Goal: Information Seeking & Learning: Learn about a topic

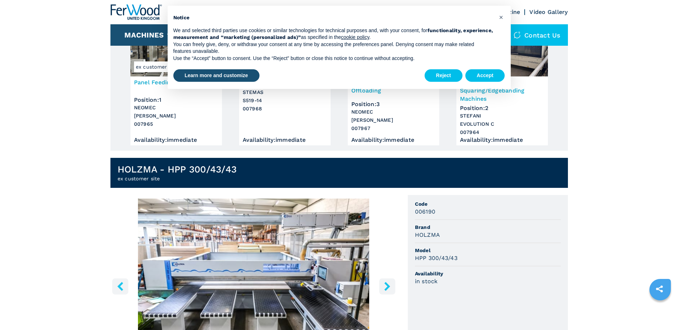
scroll to position [107, 0]
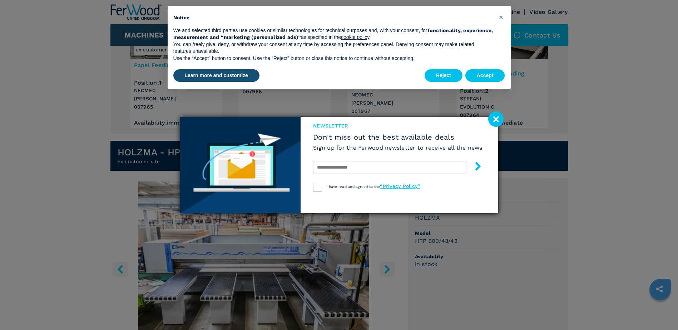
click at [495, 118] on image at bounding box center [496, 119] width 15 height 15
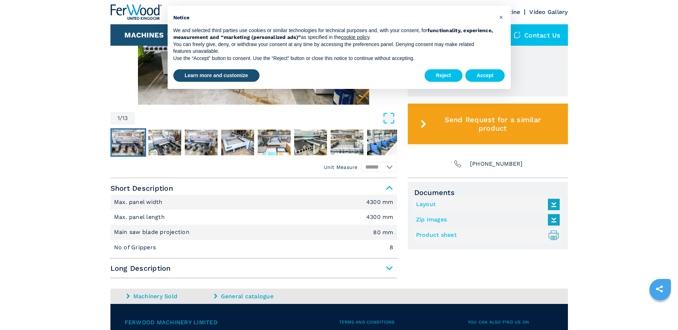
scroll to position [393, 0]
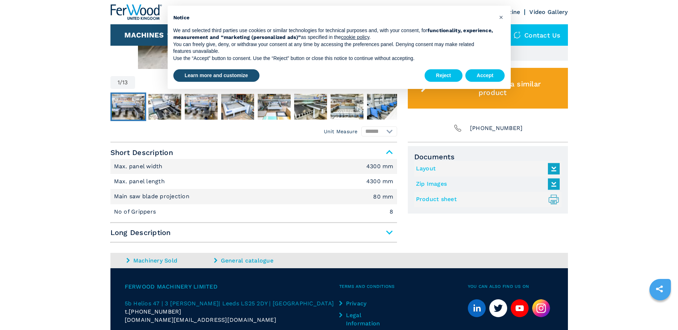
click at [391, 232] on span "Long Description" at bounding box center [254, 232] width 287 height 13
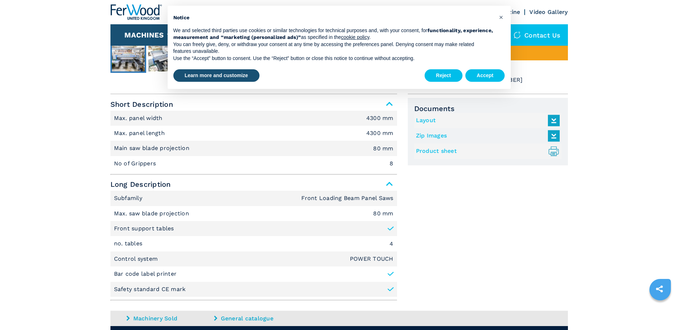
scroll to position [429, 0]
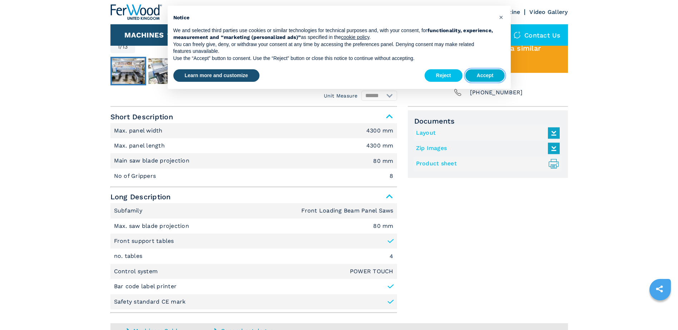
click at [479, 76] on button "Accept" at bounding box center [486, 75] width 40 height 13
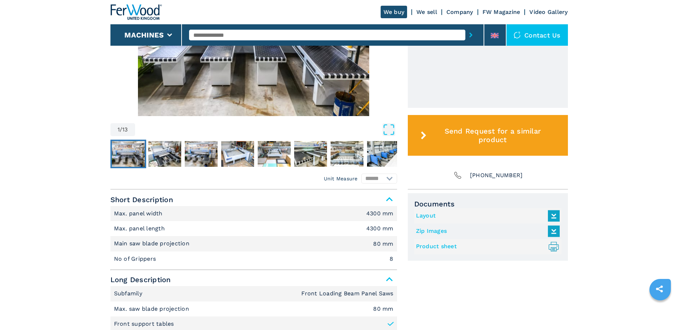
scroll to position [322, 0]
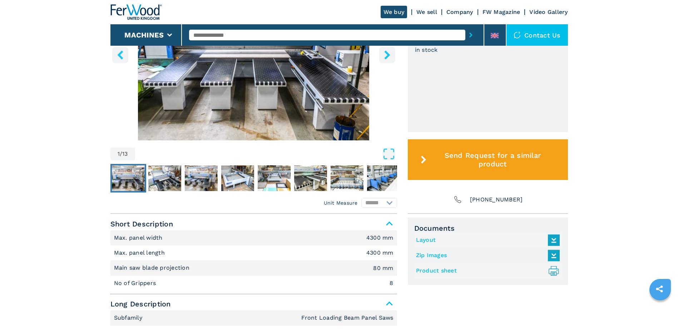
click at [244, 35] on input "text" at bounding box center [327, 35] width 276 height 11
type input "**********"
click at [466, 27] on button "submit-button" at bounding box center [471, 35] width 11 height 16
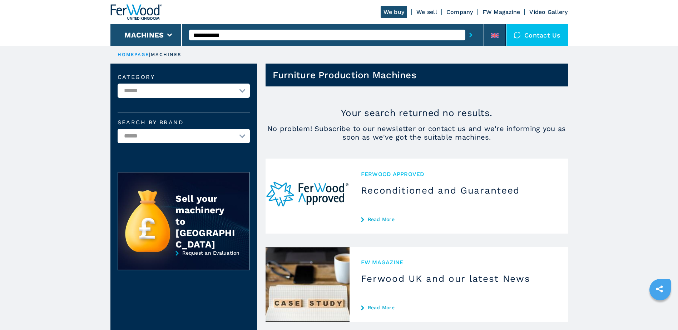
click at [245, 89] on select "**********" at bounding box center [184, 91] width 132 height 14
select select "**********"
click at [118, 84] on select "**********" at bounding box center [184, 91] width 132 height 14
click at [242, 134] on select "******" at bounding box center [184, 136] width 132 height 14
click at [222, 137] on select "******" at bounding box center [184, 136] width 132 height 14
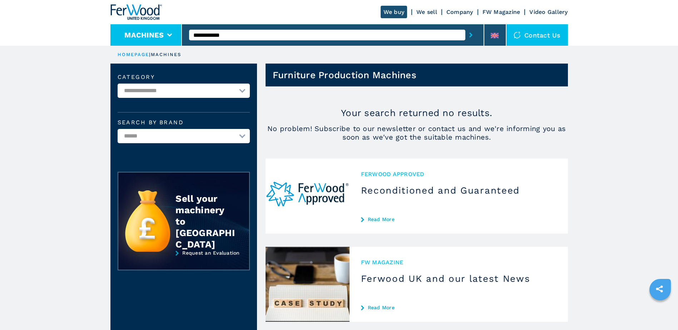
click at [155, 38] on button "Machines" at bounding box center [143, 35] width 39 height 9
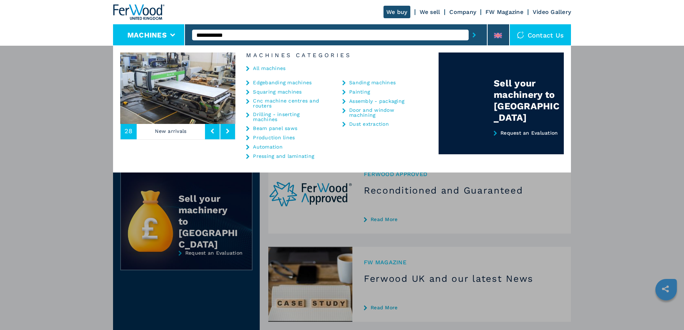
click at [264, 137] on link "Production lines" at bounding box center [274, 137] width 42 height 5
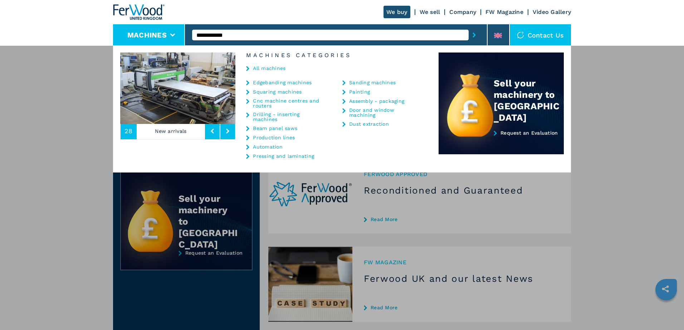
click at [264, 137] on link "Production lines" at bounding box center [274, 137] width 42 height 5
click at [262, 146] on link "Automation" at bounding box center [268, 146] width 30 height 5
click at [271, 114] on link "Drilling - inserting machines" at bounding box center [289, 117] width 72 height 10
click at [251, 114] on div "Drilling - inserting machines" at bounding box center [285, 117] width 78 height 10
click at [248, 115] on icon at bounding box center [247, 115] width 3 height 5
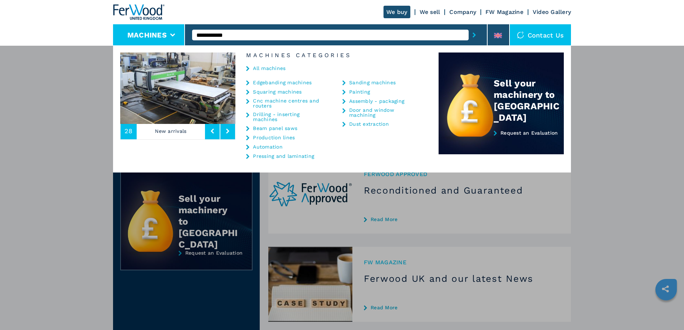
click at [229, 131] on button at bounding box center [227, 131] width 15 height 16
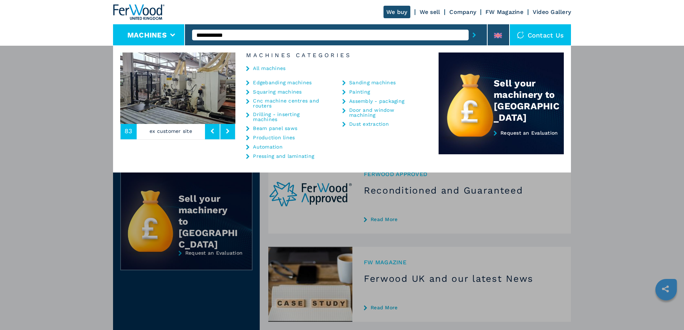
click at [229, 129] on icon at bounding box center [227, 131] width 3 height 5
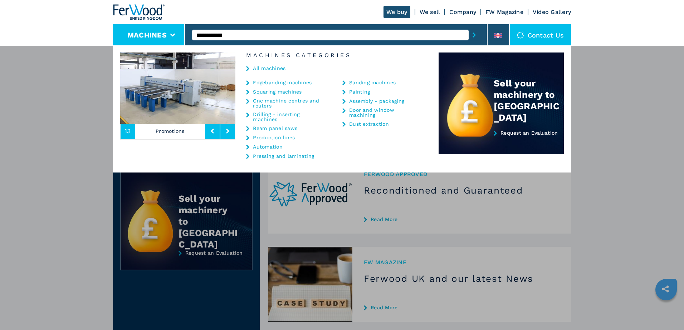
click at [229, 129] on icon at bounding box center [227, 131] width 3 height 5
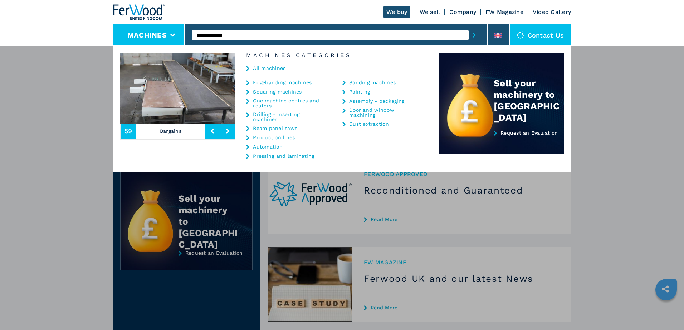
click at [229, 129] on icon at bounding box center [227, 131] width 3 height 5
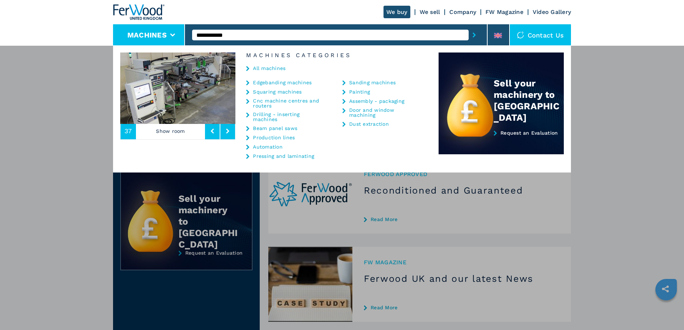
click at [229, 129] on icon at bounding box center [227, 131] width 3 height 5
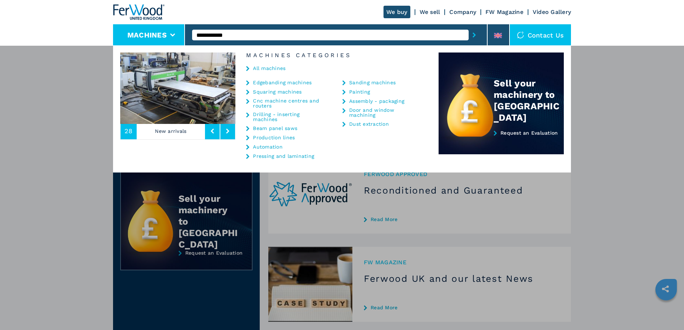
click at [229, 129] on icon at bounding box center [227, 131] width 3 height 5
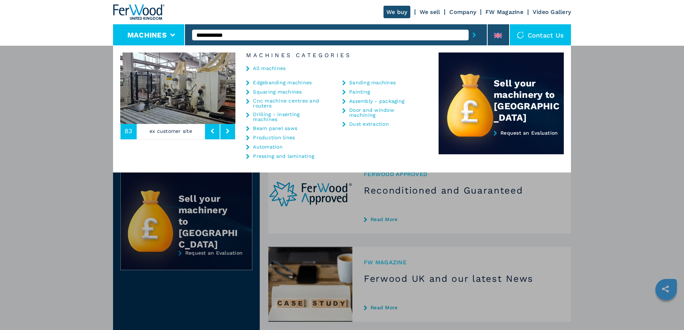
click at [229, 129] on icon at bounding box center [227, 131] width 3 height 5
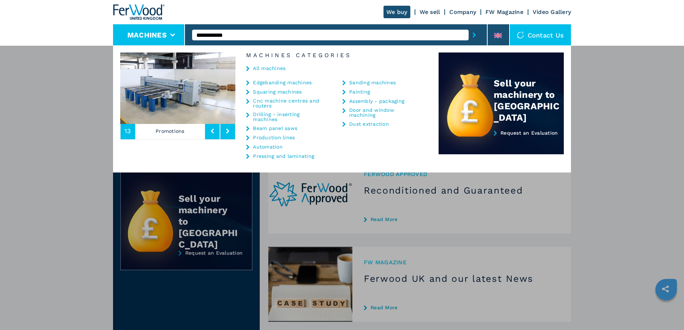
click at [229, 129] on icon at bounding box center [227, 131] width 3 height 5
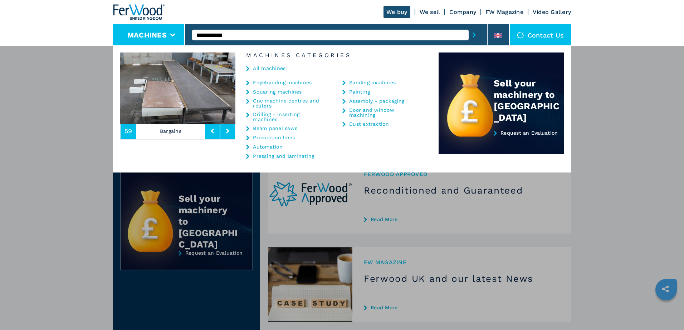
click at [228, 128] on button at bounding box center [227, 131] width 15 height 16
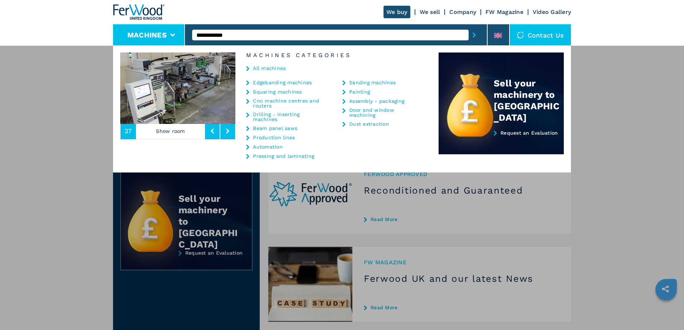
click at [228, 128] on button at bounding box center [227, 131] width 15 height 16
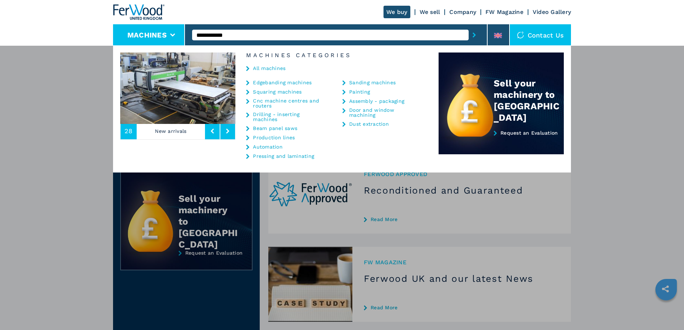
click at [228, 128] on button at bounding box center [227, 131] width 15 height 16
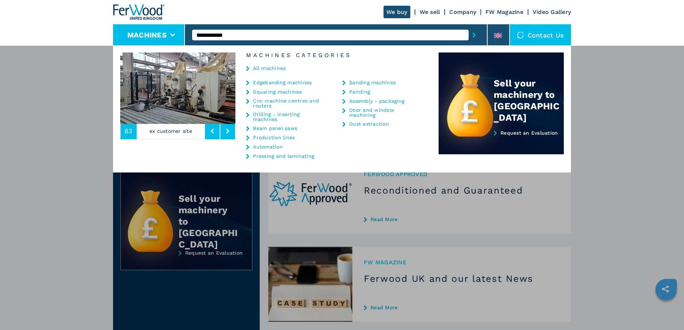
click at [268, 115] on link "Drilling - inserting machines" at bounding box center [289, 117] width 72 height 10
click at [475, 32] on button "submit-button" at bounding box center [473, 35] width 11 height 16
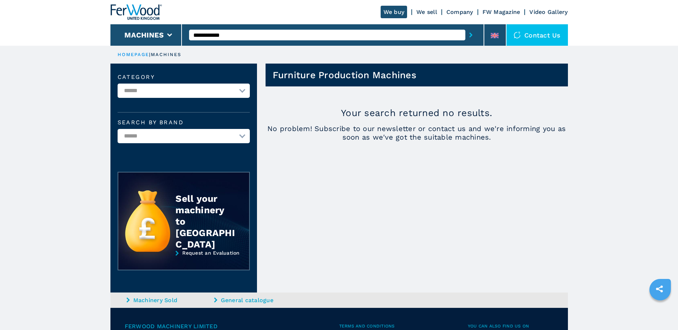
click at [226, 36] on input "**********" at bounding box center [327, 35] width 276 height 11
type input "*"
type input "*********"
click at [466, 27] on button "submit-button" at bounding box center [471, 35] width 11 height 16
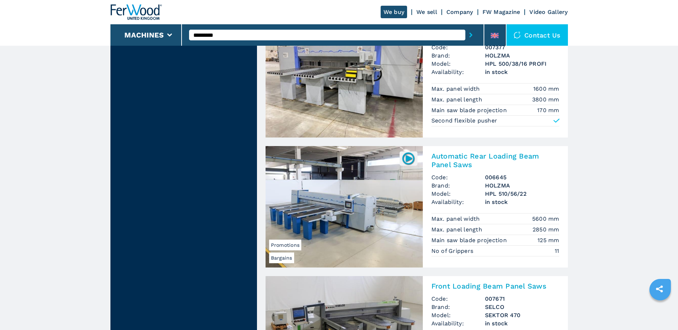
scroll to position [715, 0]
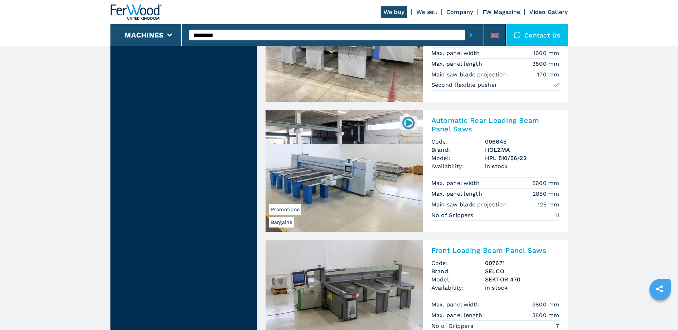
click at [408, 122] on img at bounding box center [409, 123] width 14 height 14
click at [358, 162] on img at bounding box center [344, 172] width 157 height 122
click at [462, 120] on h2 "Automatic Rear Loading Beam Panel Saws" at bounding box center [496, 124] width 128 height 17
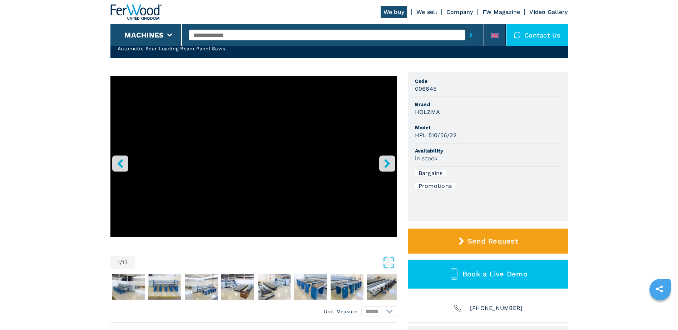
scroll to position [72, 0]
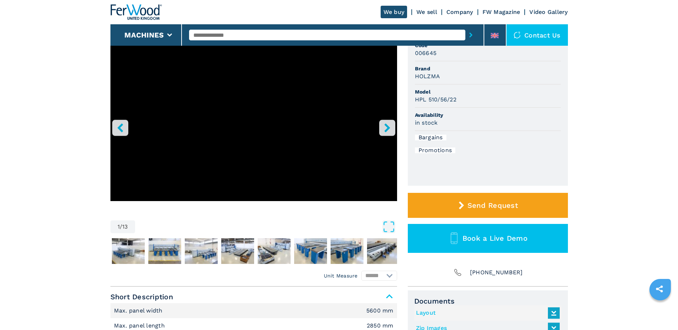
click at [387, 126] on icon "right-button" at bounding box center [387, 127] width 6 height 9
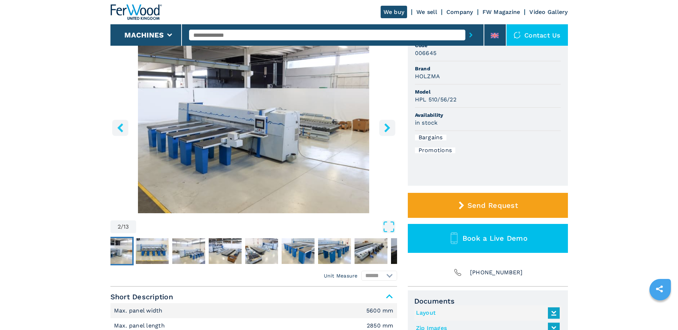
click at [387, 126] on icon "right-button" at bounding box center [387, 127] width 6 height 9
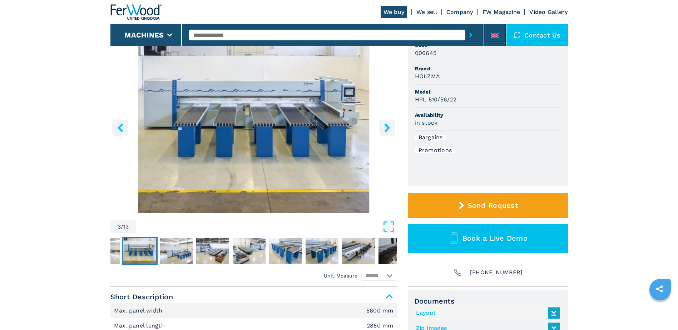
click at [387, 126] on icon "right-button" at bounding box center [387, 127] width 6 height 9
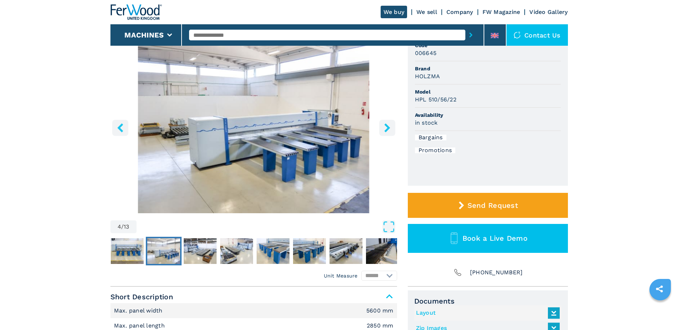
click at [387, 126] on icon "right-button" at bounding box center [387, 127] width 6 height 9
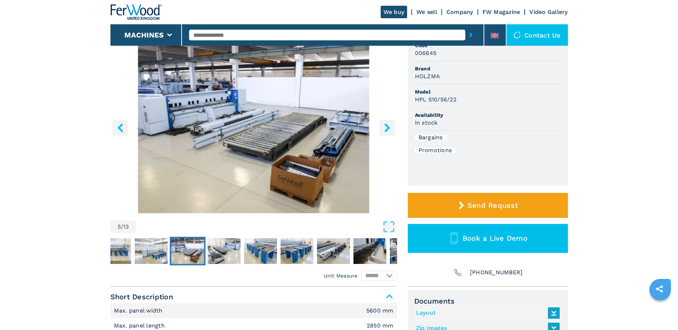
click at [387, 126] on icon "right-button" at bounding box center [387, 127] width 6 height 9
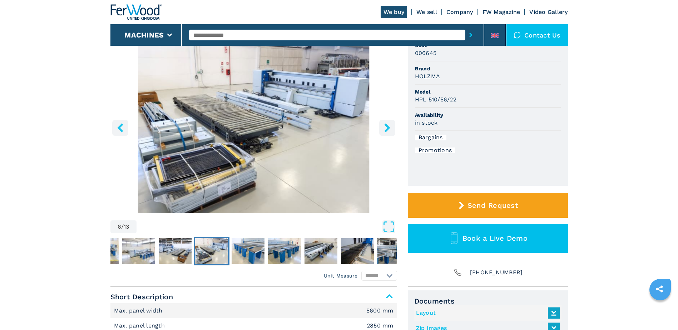
click at [387, 126] on icon "right-button" at bounding box center [387, 127] width 6 height 9
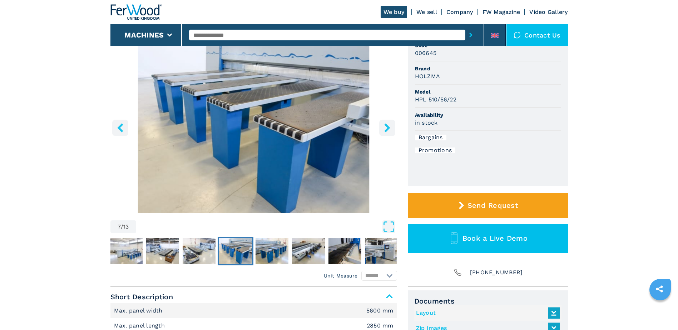
click at [387, 126] on icon "right-button" at bounding box center [387, 127] width 6 height 9
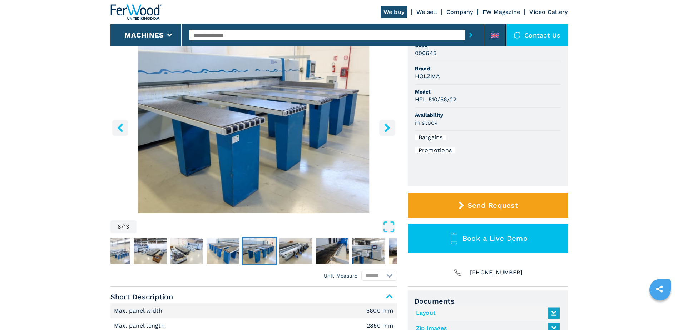
click at [387, 126] on icon "right-button" at bounding box center [387, 127] width 6 height 9
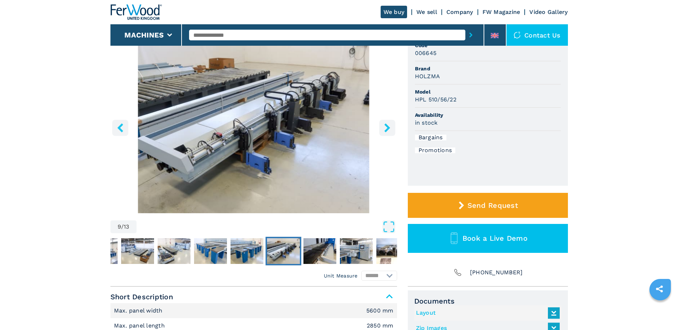
click at [387, 126] on icon "right-button" at bounding box center [387, 127] width 6 height 9
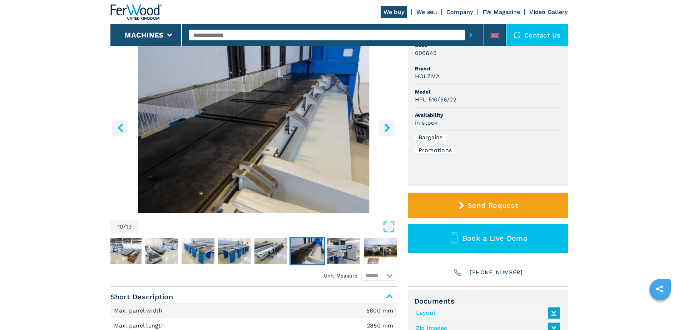
click at [387, 126] on icon "right-button" at bounding box center [387, 127] width 6 height 9
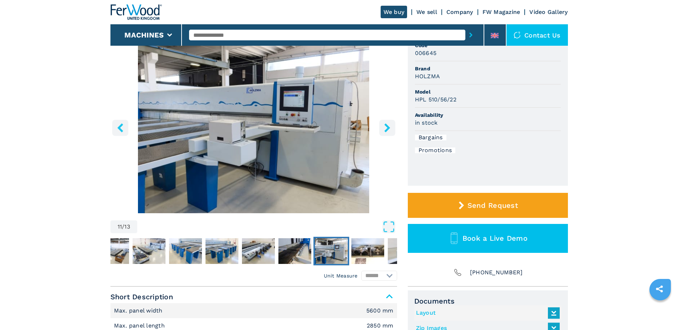
click at [387, 126] on icon "right-button" at bounding box center [387, 127] width 6 height 9
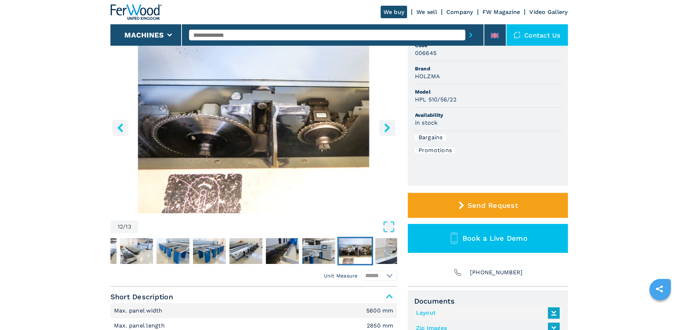
click at [387, 126] on icon "right-button" at bounding box center [387, 127] width 6 height 9
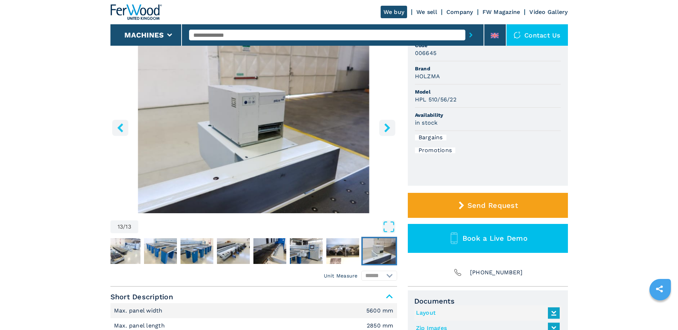
click at [387, 126] on icon "right-button" at bounding box center [387, 127] width 6 height 9
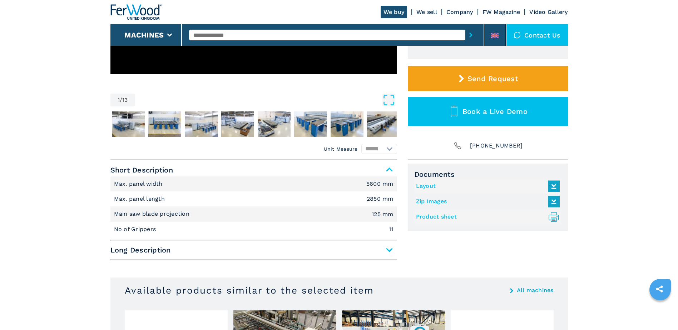
scroll to position [215, 0]
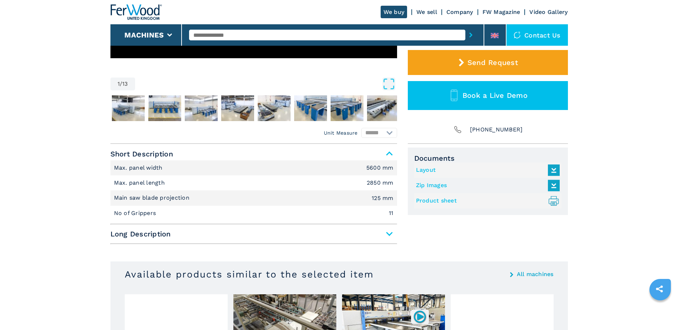
click at [387, 231] on span "Long Description" at bounding box center [254, 234] width 287 height 13
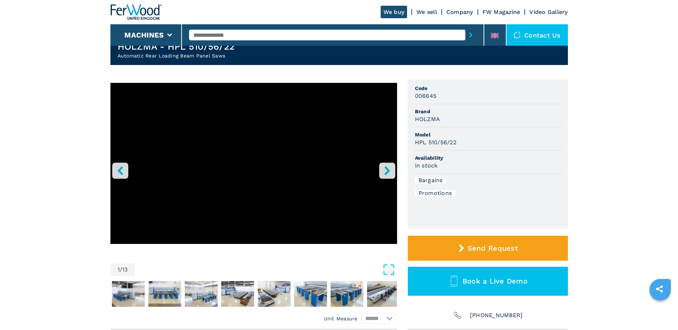
scroll to position [0, 0]
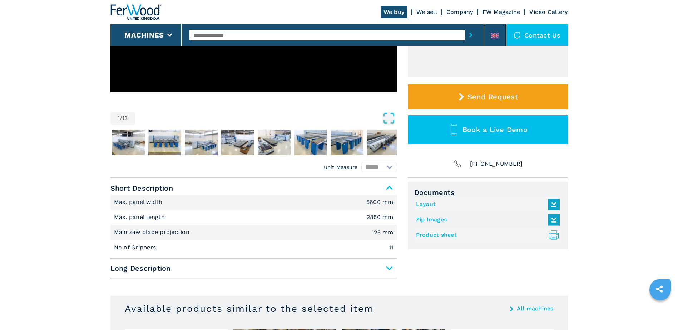
scroll to position [36, 0]
